Goal: Use online tool/utility

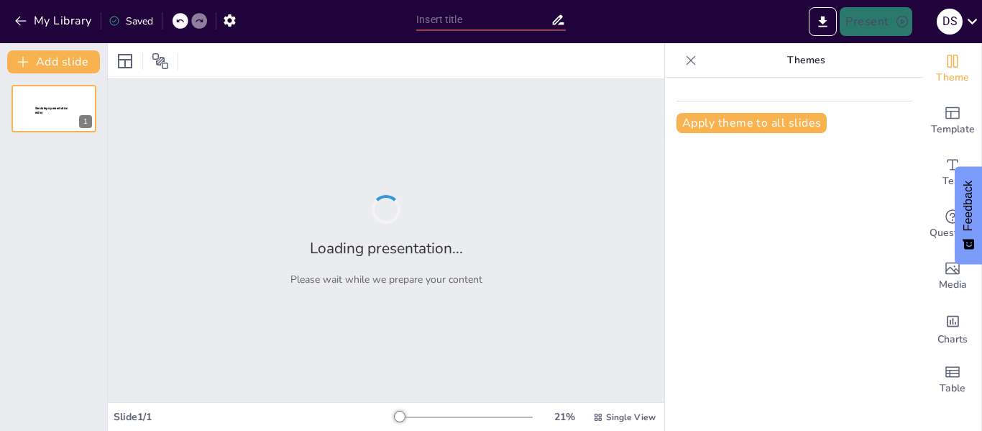
type input "Imported SOCIALIZACIÓN DE RUTAS SALUD MENTAL 2025-1.pptx"
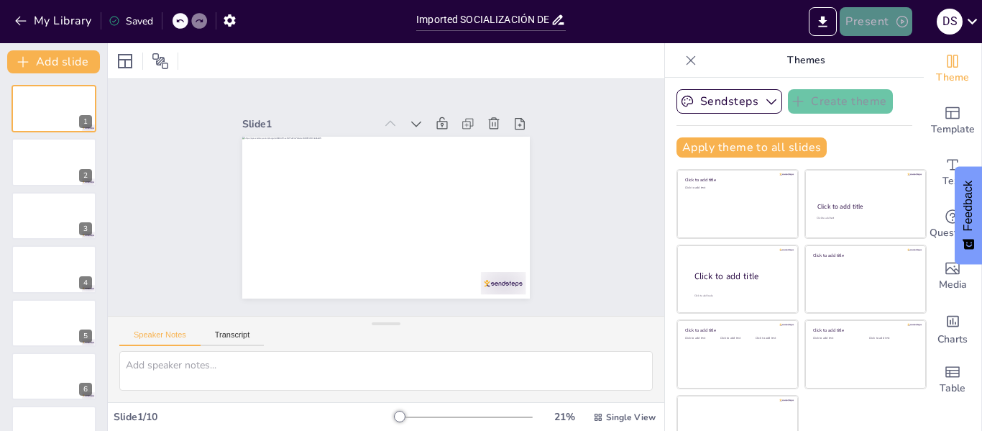
click at [899, 23] on icon "button" at bounding box center [902, 21] width 14 height 14
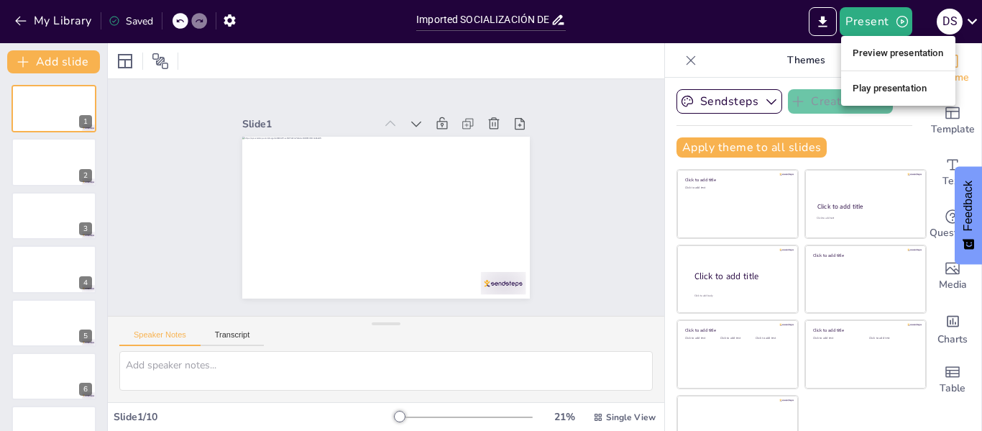
click at [879, 22] on div at bounding box center [491, 215] width 982 height 431
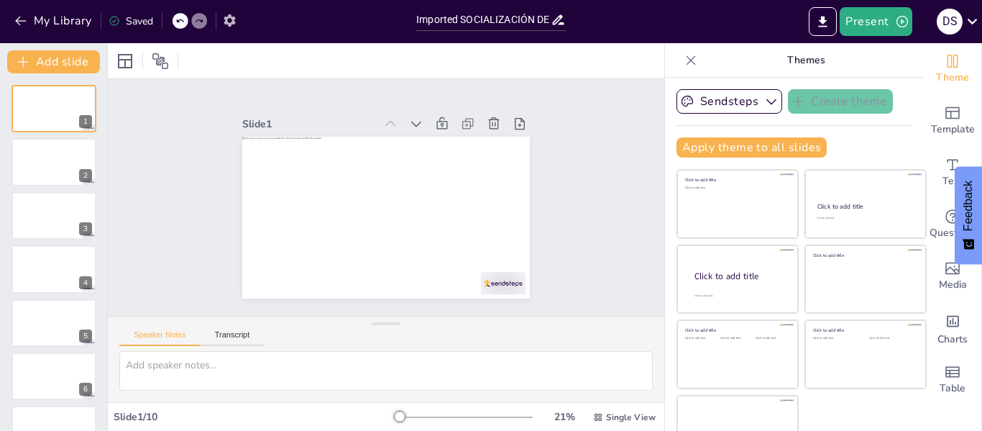
click at [231, 23] on icon "button" at bounding box center [230, 20] width 12 height 12
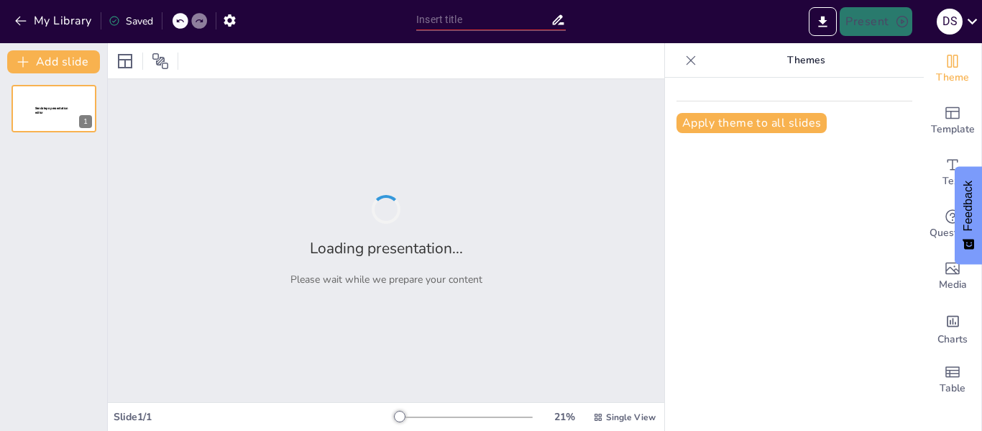
type input "Imported SOCIALIZACIÓN DE RUTAS SALUD MENTAL 2025-1.pptx"
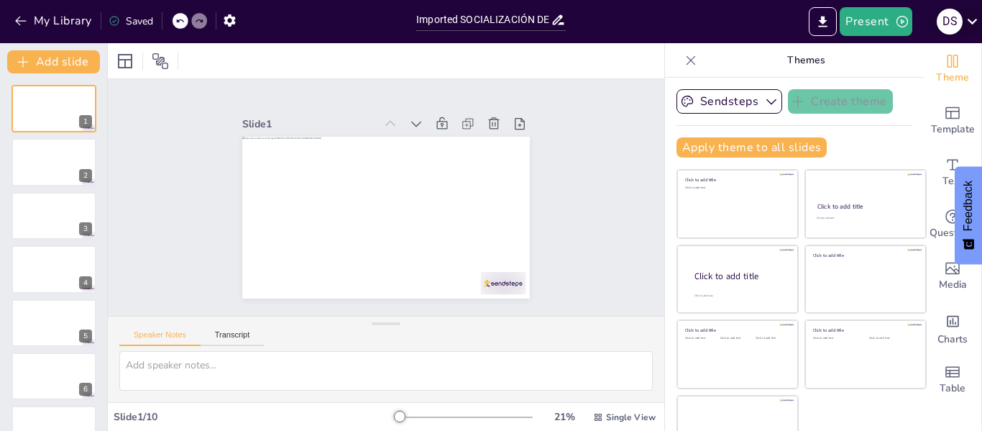
click at [973, 20] on icon at bounding box center [972, 21] width 19 height 19
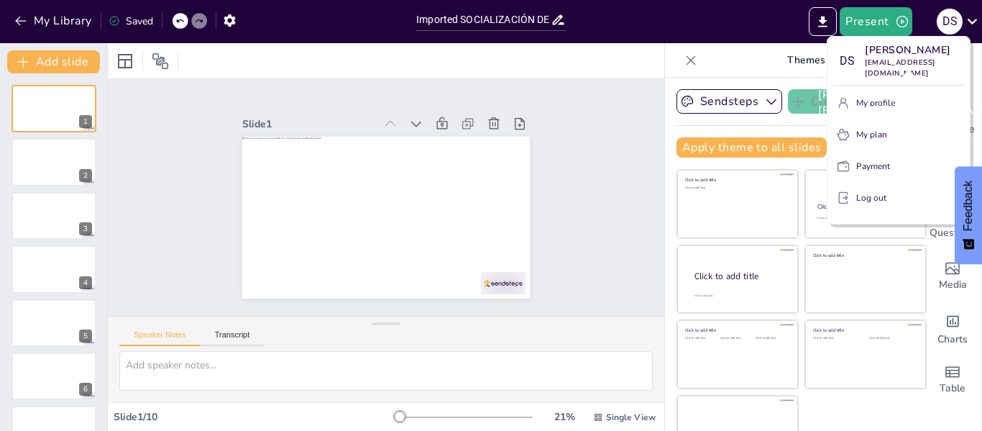
click at [889, 96] on div "Diana Scarpeta dianascarpeta@gmail.com" at bounding box center [926, 102] width 239 height 55
click at [874, 96] on p "My profile" at bounding box center [875, 102] width 39 height 13
